Goal: Task Accomplishment & Management: Manage account settings

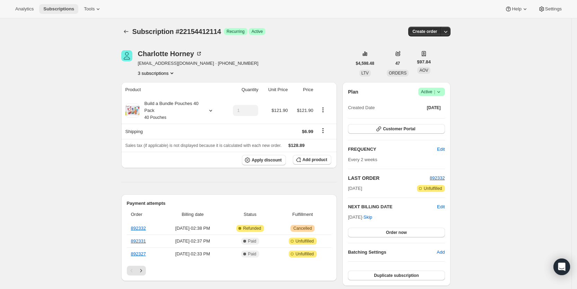
scroll to position [148, 0]
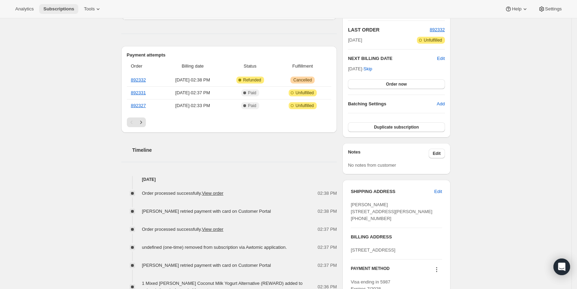
click at [59, 9] on span "Subscriptions" at bounding box center [58, 9] width 31 height 6
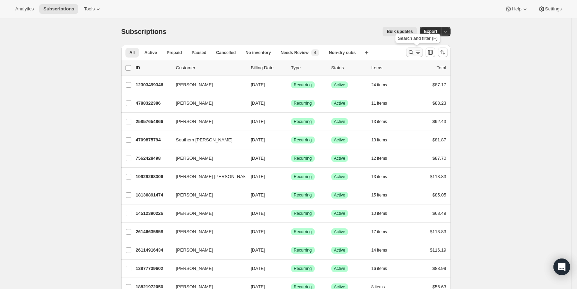
click at [420, 53] on icon "Search and filter results" at bounding box center [417, 52] width 7 height 7
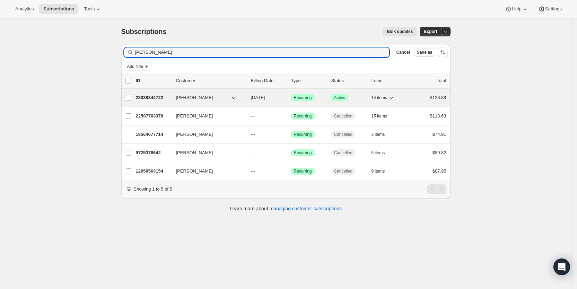
type input "[PERSON_NAME]"
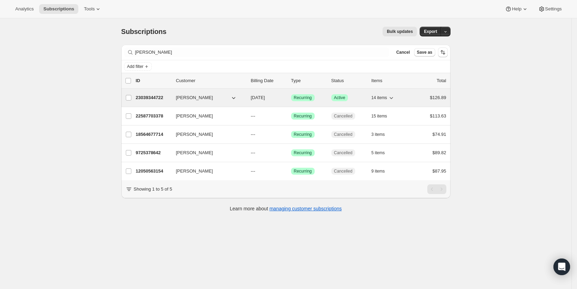
click at [265, 100] on span "[DATE]" at bounding box center [258, 97] width 14 height 5
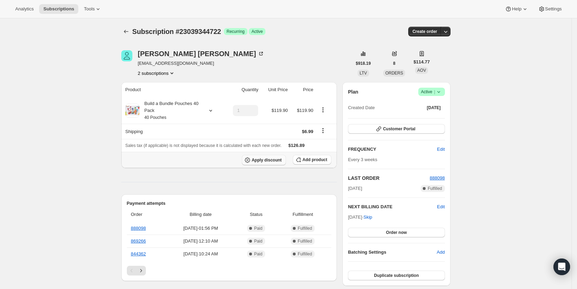
click at [269, 160] on span "Apply discount" at bounding box center [266, 160] width 30 height 6
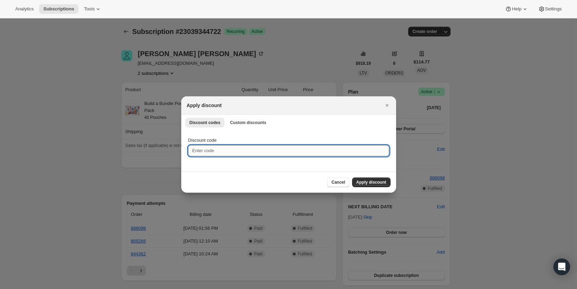
click at [209, 149] on input "Discount code" at bounding box center [288, 150] width 201 height 11
type input "cr_25"
click at [368, 181] on span "Apply discount" at bounding box center [371, 182] width 30 height 6
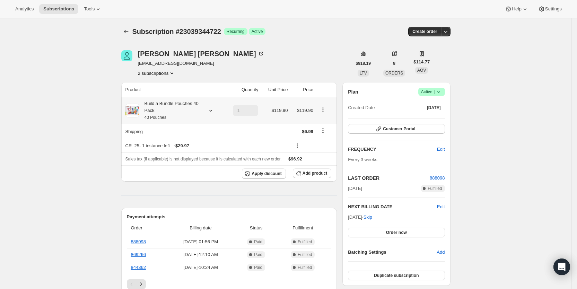
click at [214, 111] on icon at bounding box center [210, 110] width 7 height 7
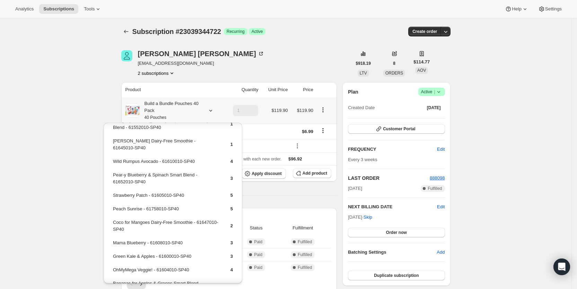
scroll to position [54, 0]
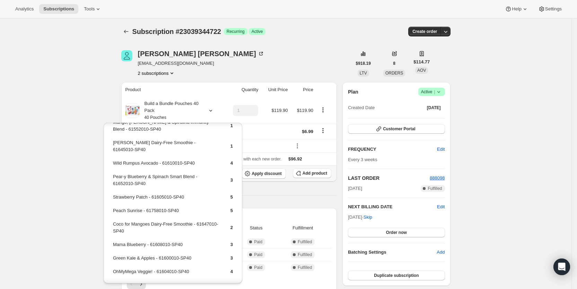
click at [325, 167] on th "Apply discount Add product" at bounding box center [229, 173] width 216 height 16
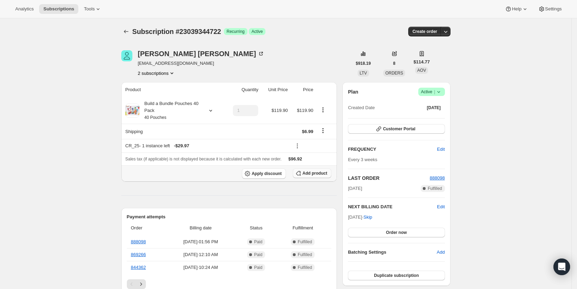
click at [325, 170] on span "Add product" at bounding box center [314, 173] width 25 height 6
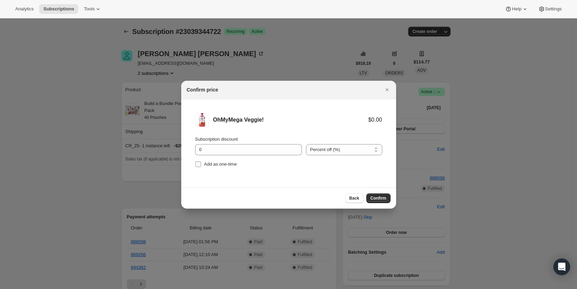
click at [201, 166] on input "Add as one-time" at bounding box center [198, 164] width 6 height 6
checkbox input "true"
click at [383, 200] on span "Confirm" at bounding box center [378, 198] width 16 height 6
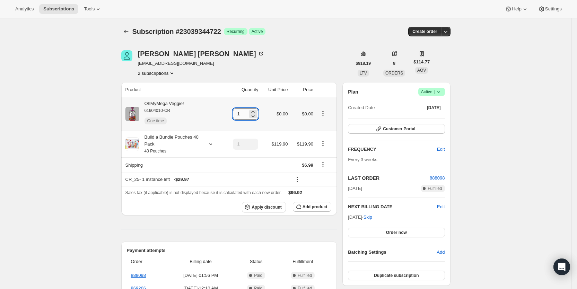
drag, startPoint x: 237, startPoint y: 113, endPoint x: 247, endPoint y: 113, distance: 9.7
click at [247, 113] on input "1" at bounding box center [240, 113] width 15 height 11
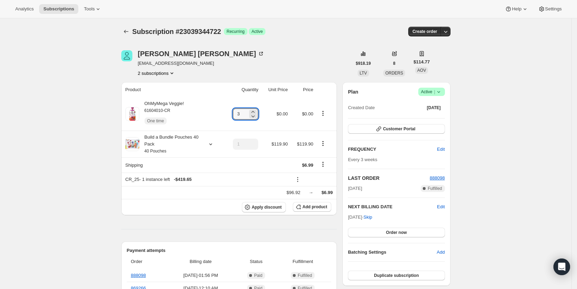
type input "3"
drag, startPoint x: 307, startPoint y: 41, endPoint x: 316, endPoint y: 27, distance: 17.1
click at [309, 37] on div "Subscription #23039344722. This page is ready Subscription #23039344722 Success…" at bounding box center [285, 31] width 329 height 26
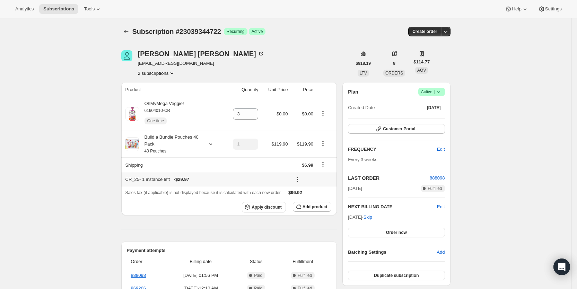
click at [300, 179] on icon at bounding box center [297, 179] width 7 height 7
click at [311, 205] on span "Remove" at bounding box center [315, 204] width 17 height 5
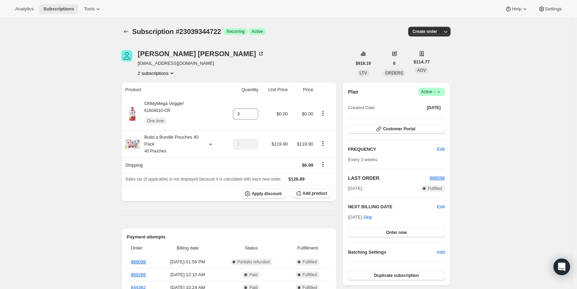
click at [53, 7] on span "Subscriptions" at bounding box center [58, 9] width 31 height 6
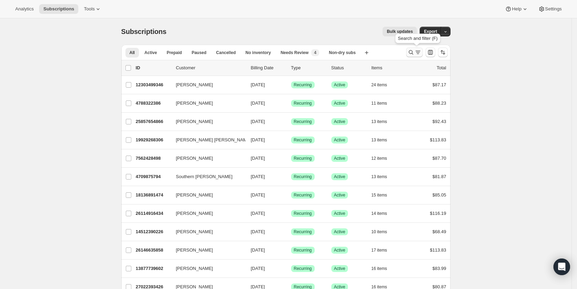
click at [417, 51] on icon "Search and filter results" at bounding box center [417, 52] width 7 height 7
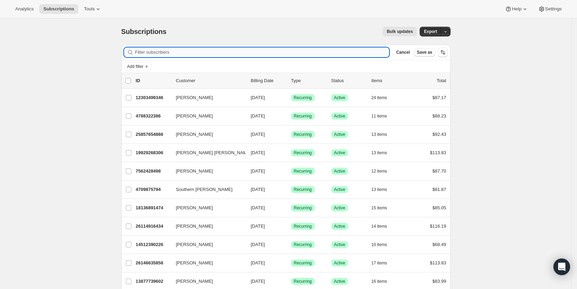
paste input "[EMAIL_ADDRESS][DOMAIN_NAME]"
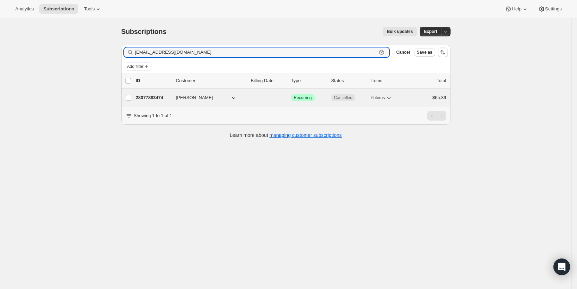
type input "[EMAIL_ADDRESS][DOMAIN_NAME]"
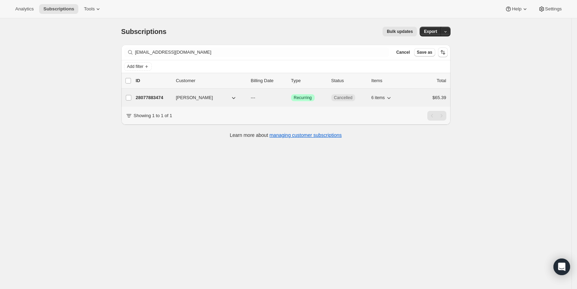
click at [260, 97] on p "---" at bounding box center [268, 97] width 35 height 7
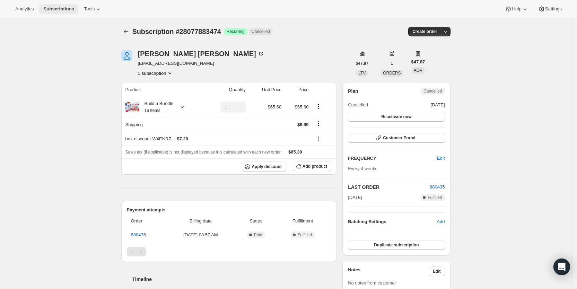
click at [66, 9] on span "Subscriptions" at bounding box center [58, 9] width 31 height 6
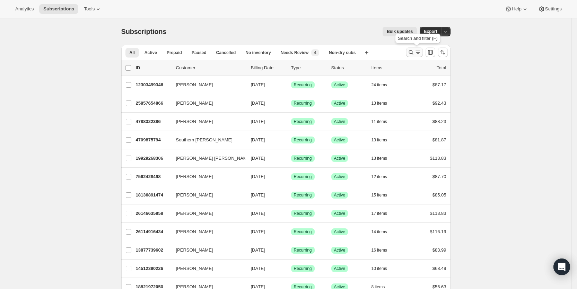
click at [421, 53] on icon "Search and filter results" at bounding box center [417, 52] width 7 height 7
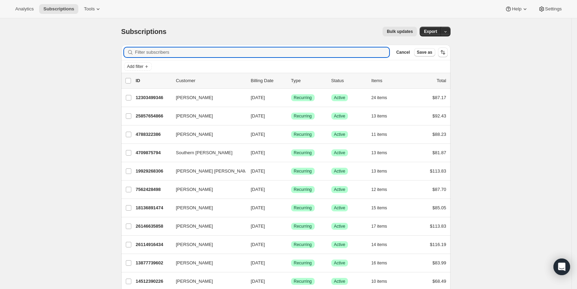
paste input "[PERSON_NAME][EMAIL_ADDRESS][PERSON_NAME][DOMAIN_NAME]"
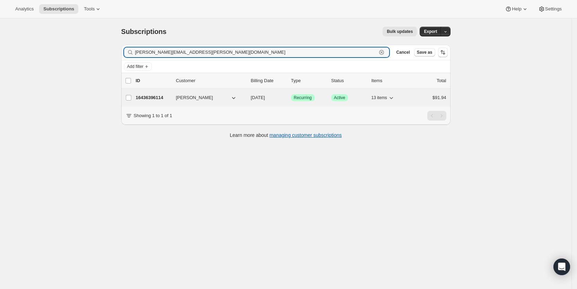
type input "[PERSON_NAME][EMAIL_ADDRESS][PERSON_NAME][DOMAIN_NAME]"
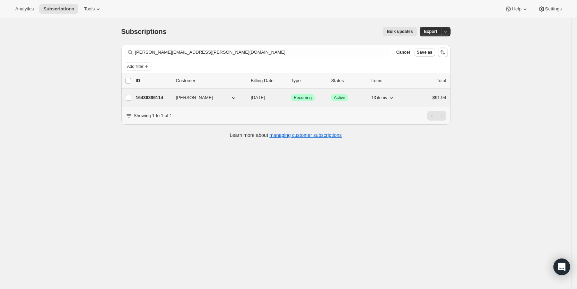
click at [265, 96] on span "[DATE]" at bounding box center [258, 97] width 14 height 5
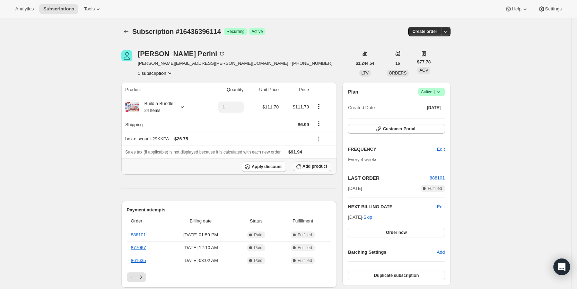
click at [307, 163] on span "Add product" at bounding box center [314, 166] width 25 height 6
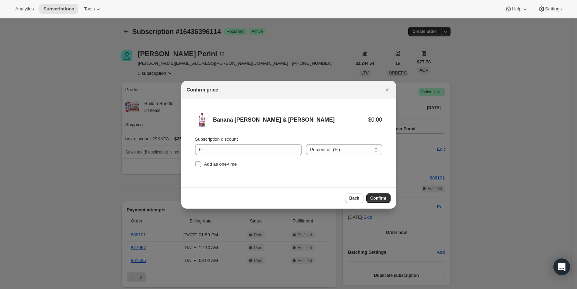
click at [196, 162] on input "Add as one-time" at bounding box center [198, 164] width 6 height 6
checkbox input "true"
click at [379, 195] on button "Confirm" at bounding box center [378, 198] width 24 height 10
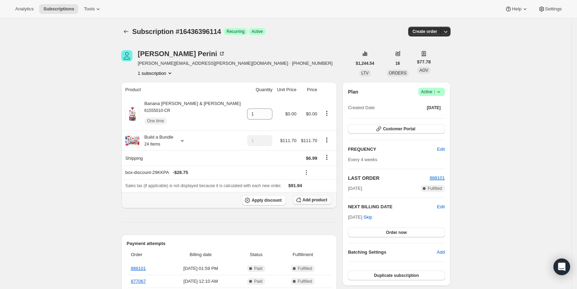
click at [308, 197] on span "Add product" at bounding box center [314, 200] width 25 height 6
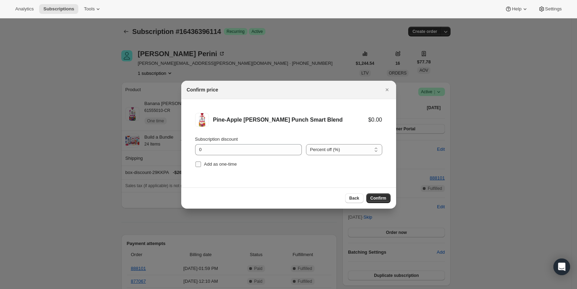
click at [198, 162] on input "Add as one-time" at bounding box center [198, 164] width 6 height 6
checkbox input "true"
click at [376, 199] on span "Confirm" at bounding box center [378, 198] width 16 height 6
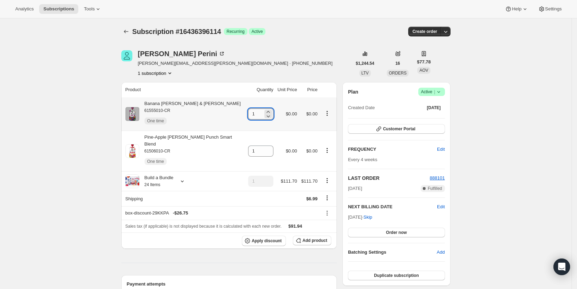
drag, startPoint x: 247, startPoint y: 116, endPoint x: 251, endPoint y: 116, distance: 4.2
click at [251, 116] on input "1" at bounding box center [255, 113] width 15 height 11
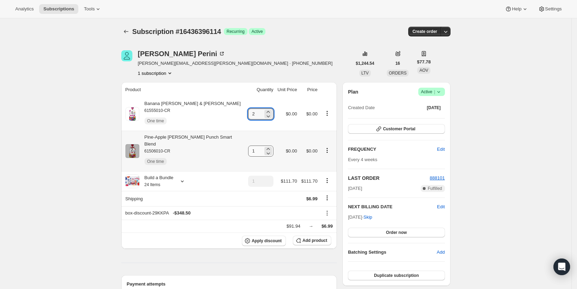
type input "2"
drag, startPoint x: 247, startPoint y: 145, endPoint x: 264, endPoint y: 146, distance: 17.3
click at [259, 147] on div "1" at bounding box center [260, 150] width 25 height 11
type input "2"
click at [300, 62] on div "[PERSON_NAME] [PERSON_NAME][EMAIL_ADDRESS][PERSON_NAME][DOMAIN_NAME] · [PHONE_N…" at bounding box center [236, 63] width 230 height 26
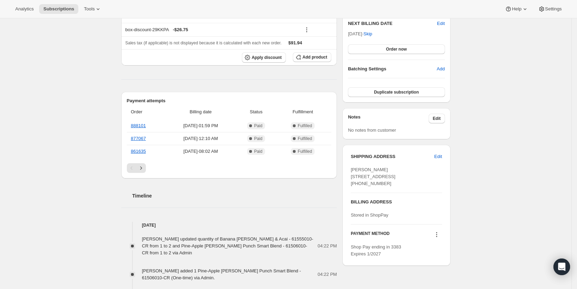
scroll to position [186, 0]
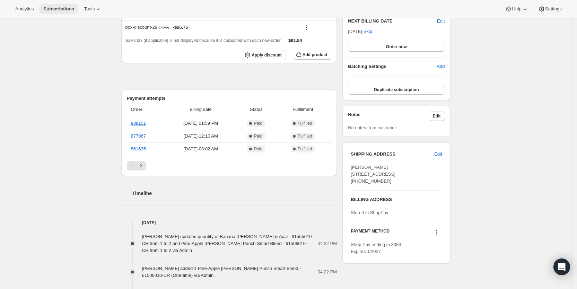
click at [64, 9] on span "Subscriptions" at bounding box center [58, 9] width 31 height 6
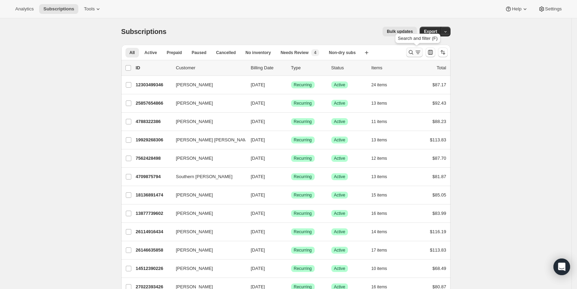
click at [421, 54] on icon "Search and filter results" at bounding box center [417, 52] width 7 height 7
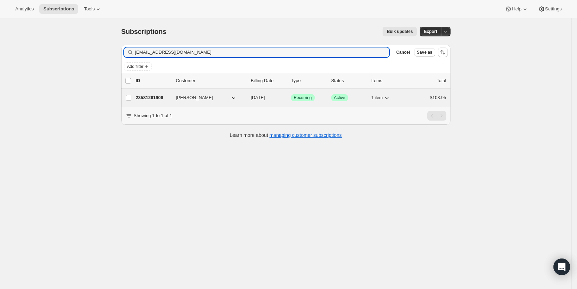
type input "[EMAIL_ADDRESS][DOMAIN_NAME]"
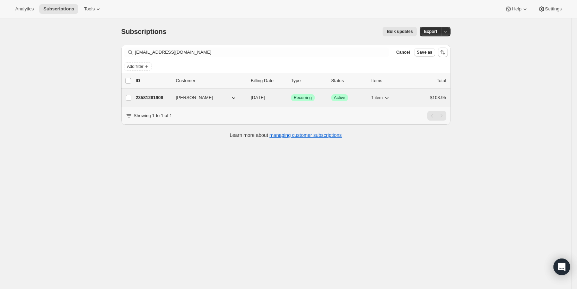
click at [265, 97] on span "[DATE]" at bounding box center [258, 97] width 14 height 5
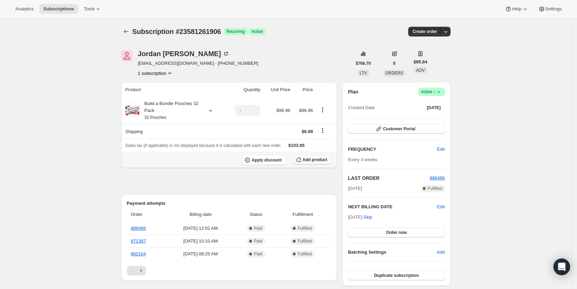
click at [319, 159] on span "Add product" at bounding box center [314, 160] width 25 height 6
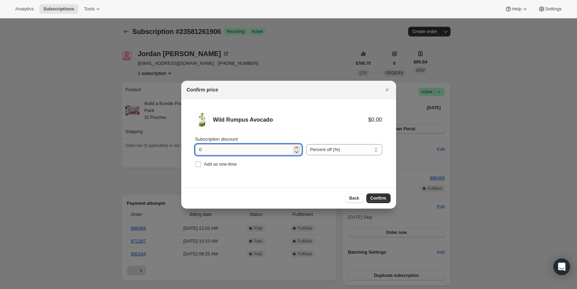
click at [201, 149] on input "0" at bounding box center [243, 149] width 96 height 11
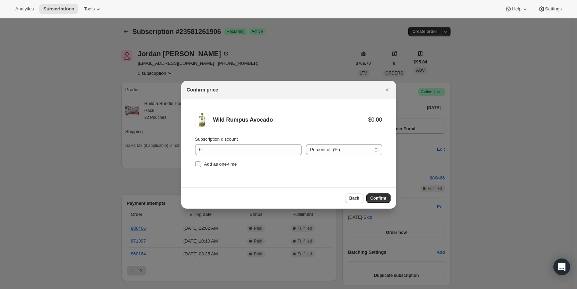
click at [198, 166] on input "Add as one-time" at bounding box center [198, 164] width 6 height 6
checkbox input "true"
click at [374, 196] on span "Confirm" at bounding box center [378, 198] width 16 height 6
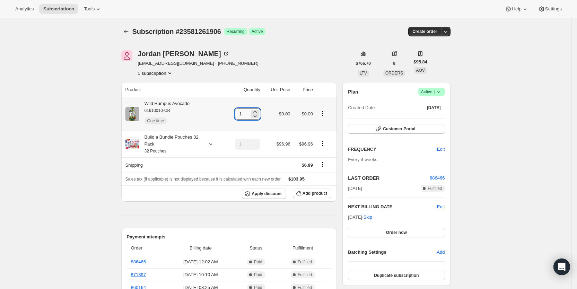
click at [247, 115] on input "1" at bounding box center [242, 113] width 15 height 11
drag, startPoint x: 241, startPoint y: 113, endPoint x: 250, endPoint y: 113, distance: 9.0
click at [250, 113] on input "1" at bounding box center [242, 113] width 15 height 11
type input "6"
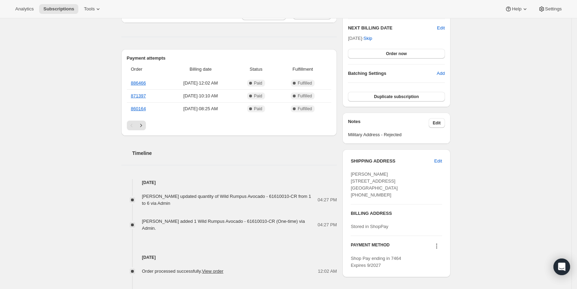
scroll to position [186, 0]
